Goal: Transaction & Acquisition: Purchase product/service

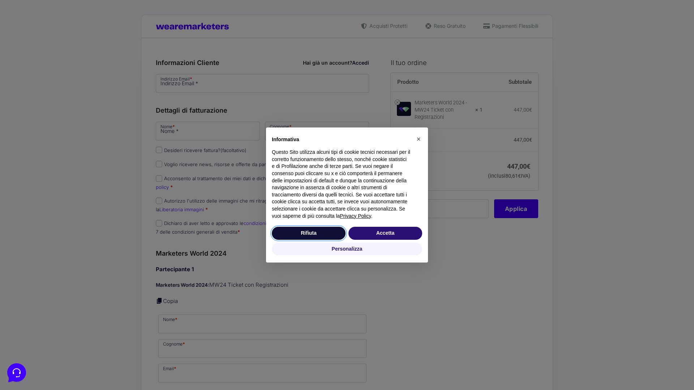
click at [309, 233] on button "Rifiuta" at bounding box center [309, 233] width 74 height 13
